Goal: Contribute content: Add original content to the website for others to see

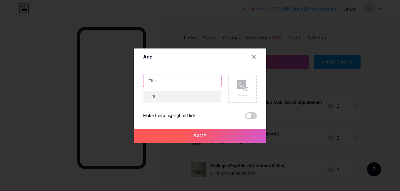
click at [185, 80] on input "text" at bounding box center [182, 81] width 78 height 12
paste input "GXMMAT Hip Thrust Bench,"
type input "GXMMAT Hip Thrust Bench,"
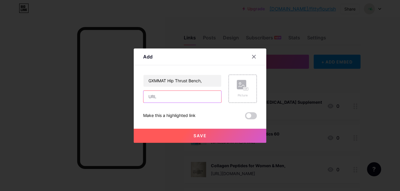
click at [185, 92] on input "text" at bounding box center [182, 97] width 78 height 12
paste input "[URL][DOMAIN_NAME]"
type input "[URL][DOMAIN_NAME]"
click at [237, 86] on rect at bounding box center [241, 84] width 9 height 9
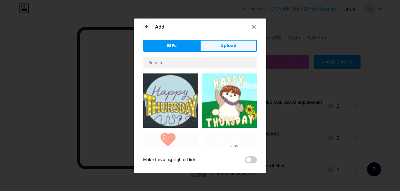
click at [223, 45] on span "Upload" at bounding box center [228, 46] width 16 height 6
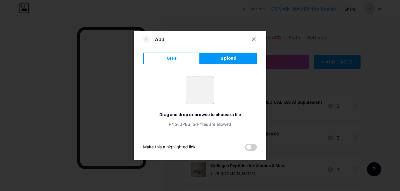
click at [197, 96] on input "file" at bounding box center [200, 91] width 28 height 28
type input "C:\fakepath\GXMMAT Hip Thrust Bench,.jpg"
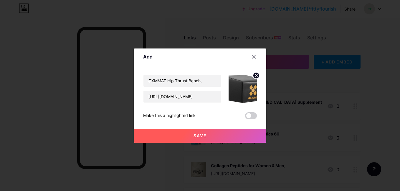
click at [181, 133] on button "Save" at bounding box center [200, 136] width 132 height 14
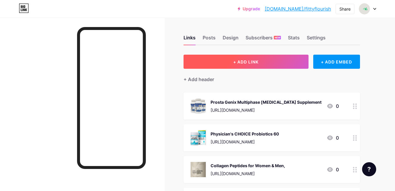
click at [217, 59] on button "+ ADD LINK" at bounding box center [246, 62] width 125 height 14
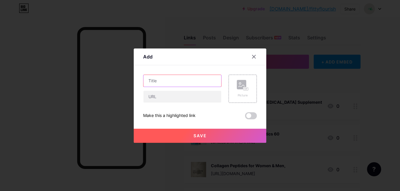
click at [198, 81] on input "text" at bounding box center [182, 81] width 78 height 12
paste input "Ancore Pro"
type input "Ancore Pro"
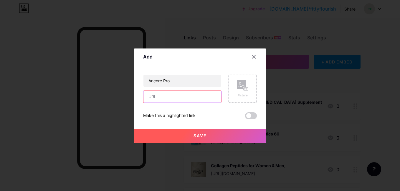
click at [196, 93] on input "text" at bounding box center [182, 97] width 78 height 12
paste input "[URL][DOMAIN_NAME]"
type input "[URL][DOMAIN_NAME]"
click at [243, 94] on div "Picture" at bounding box center [243, 95] width 12 height 4
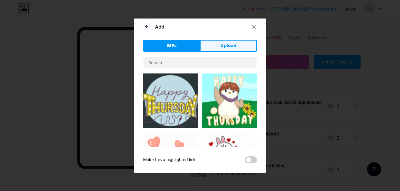
click at [228, 44] on span "Upload" at bounding box center [228, 46] width 16 height 6
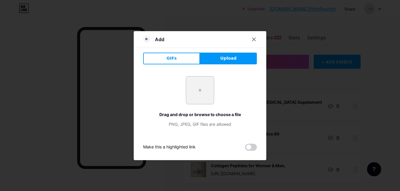
click at [195, 91] on input "file" at bounding box center [200, 91] width 28 height 28
type input "C:\fakepath\Ancore Pro.jpg"
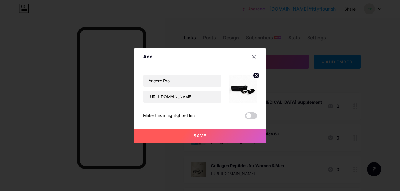
click at [186, 130] on button "Save" at bounding box center [200, 136] width 132 height 14
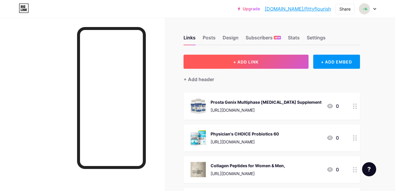
click at [226, 63] on button "+ ADD LINK" at bounding box center [246, 62] width 125 height 14
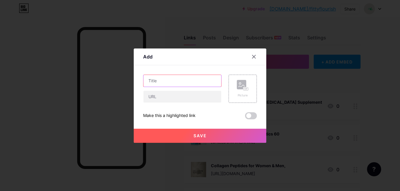
click at [201, 78] on input "text" at bounding box center [182, 81] width 78 height 12
paste input "OPTIMMUNER Plus"
type input "OPTIMMUNER Plus"
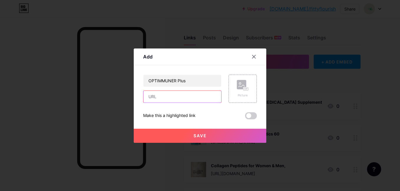
click at [193, 98] on input "text" at bounding box center [182, 97] width 78 height 12
paste input "[URL][DOMAIN_NAME]"
type input "[URL][DOMAIN_NAME]"
click at [237, 77] on div "Picture" at bounding box center [242, 89] width 28 height 28
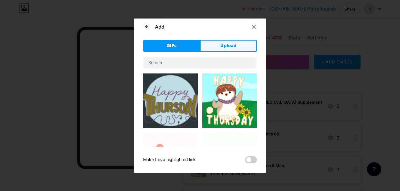
click at [228, 47] on span "Upload" at bounding box center [228, 46] width 16 height 6
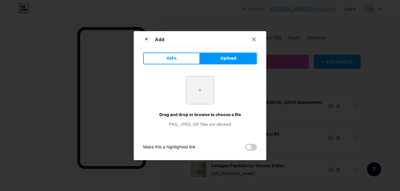
click at [200, 87] on input "file" at bounding box center [200, 91] width 28 height 28
type input "C:\fakepath\OPTIMMUNER Plus.jpg"
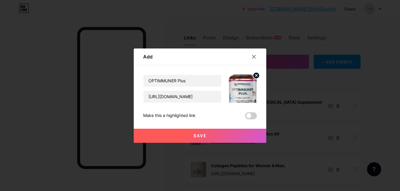
click at [179, 132] on button "Save" at bounding box center [200, 136] width 132 height 14
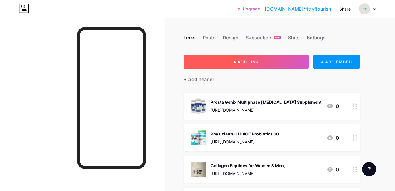
click at [214, 64] on button "+ ADD LINK" at bounding box center [246, 62] width 125 height 14
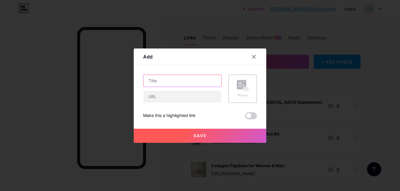
click at [207, 80] on input "text" at bounding box center [182, 81] width 78 height 12
paste input "Pro Drops Max"
type input "Pro Drops Max"
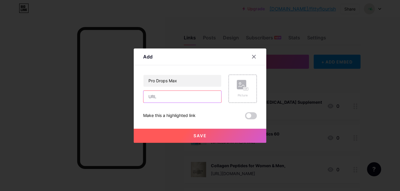
click at [193, 94] on input "text" at bounding box center [182, 97] width 78 height 12
paste input "[URL][DOMAIN_NAME]"
type input "[URL][DOMAIN_NAME]"
click at [243, 87] on rect at bounding box center [245, 88] width 5 height 3
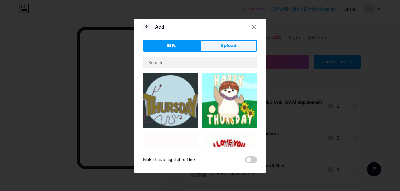
click at [231, 42] on button "Upload" at bounding box center [228, 46] width 57 height 12
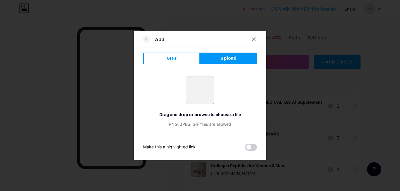
click at [197, 98] on input "file" at bounding box center [200, 91] width 28 height 28
type input "C:\fakepath\Pro Drops Max.jpg"
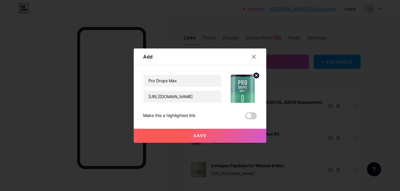
click at [189, 133] on button "Save" at bounding box center [200, 136] width 132 height 14
